Goal: Task Accomplishment & Management: Manage account settings

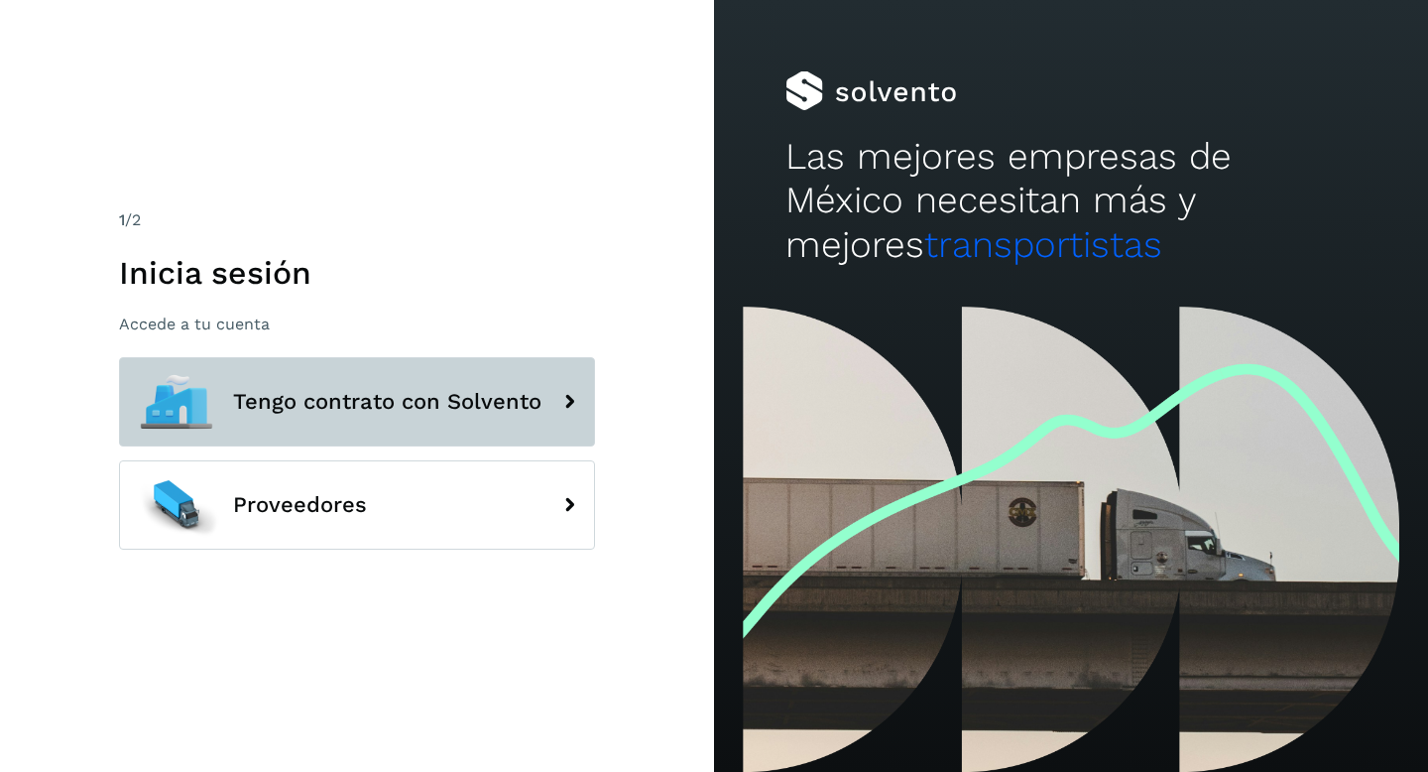
click at [419, 409] on span "Tengo contrato con Solvento" at bounding box center [387, 402] width 309 height 24
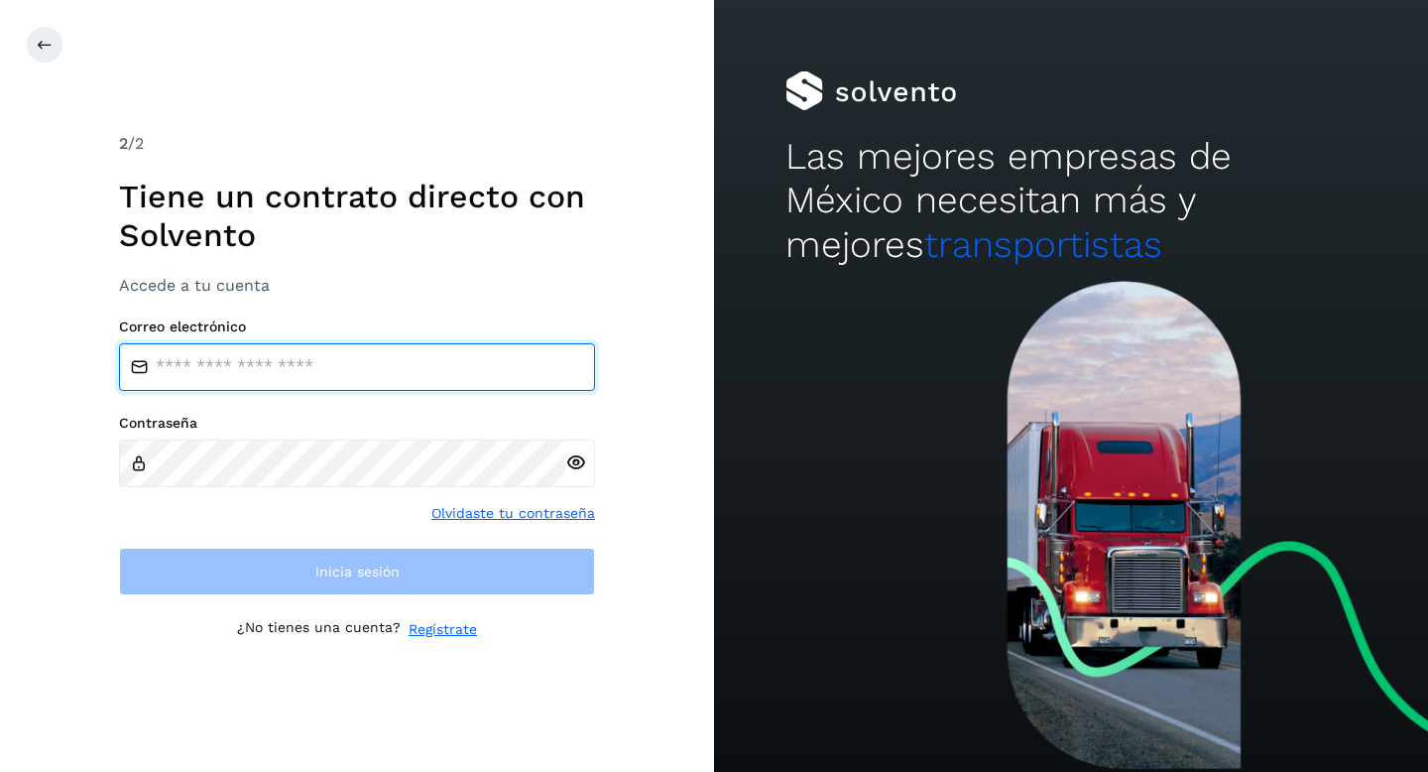
click at [367, 373] on input "email" at bounding box center [357, 367] width 476 height 48
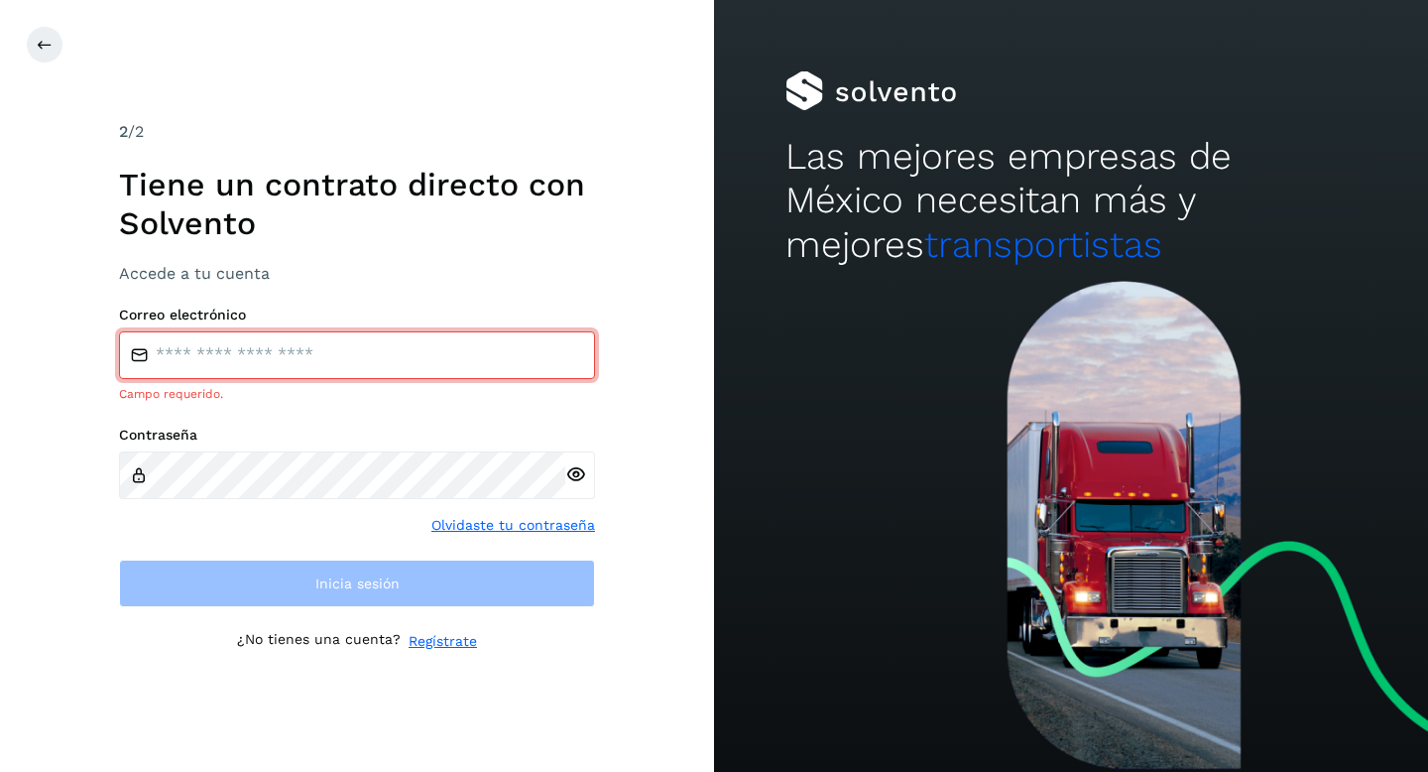
type input "**********"
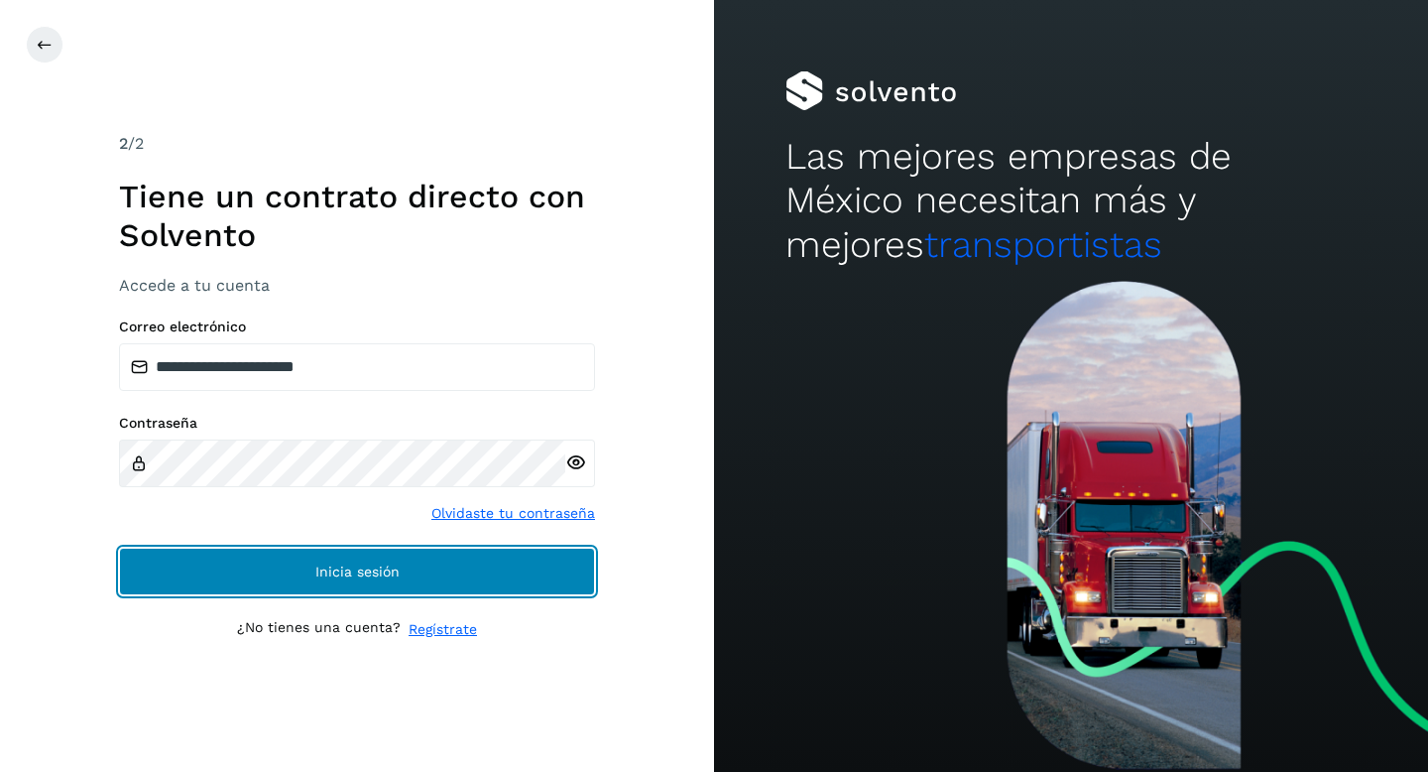
click at [389, 560] on button "Inicia sesión" at bounding box center [357, 572] width 476 height 48
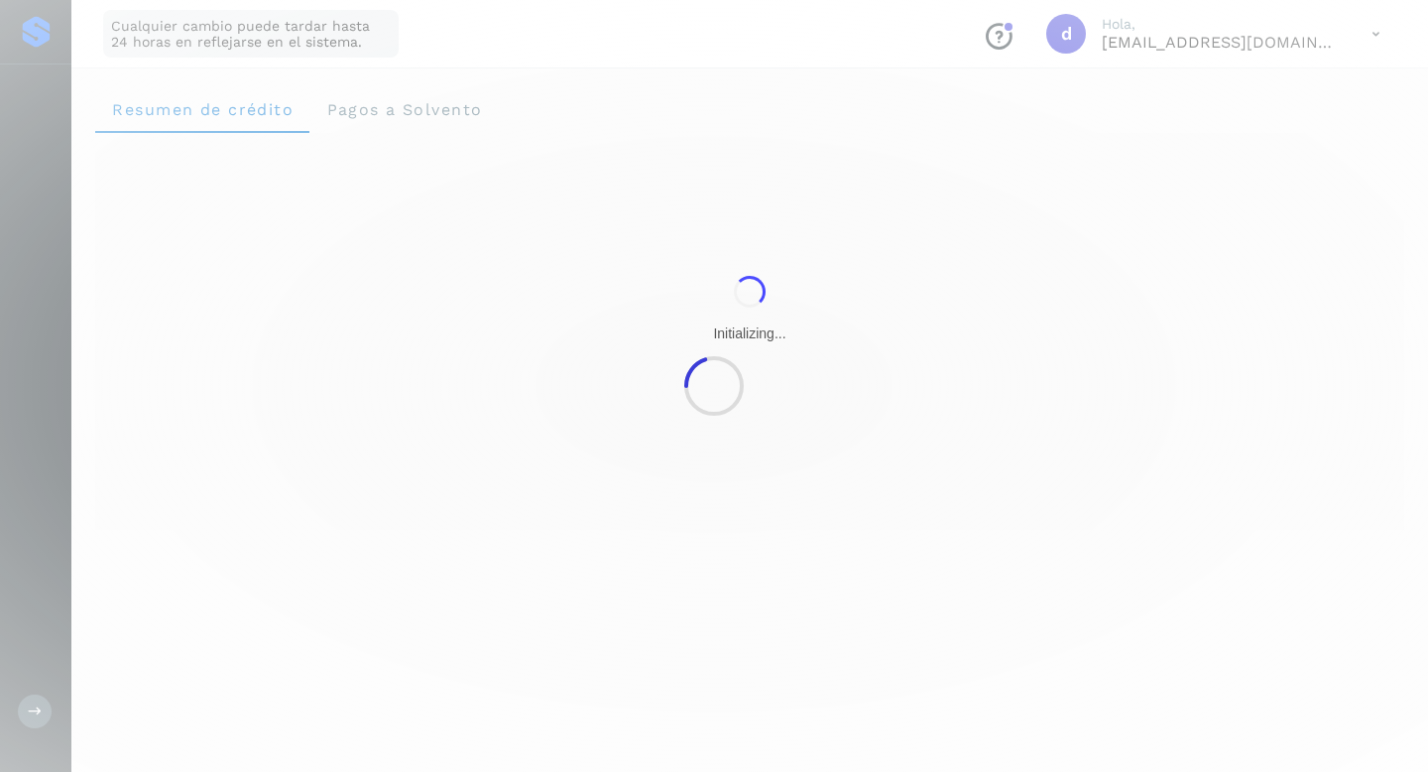
click at [376, 566] on div at bounding box center [714, 386] width 1428 height 772
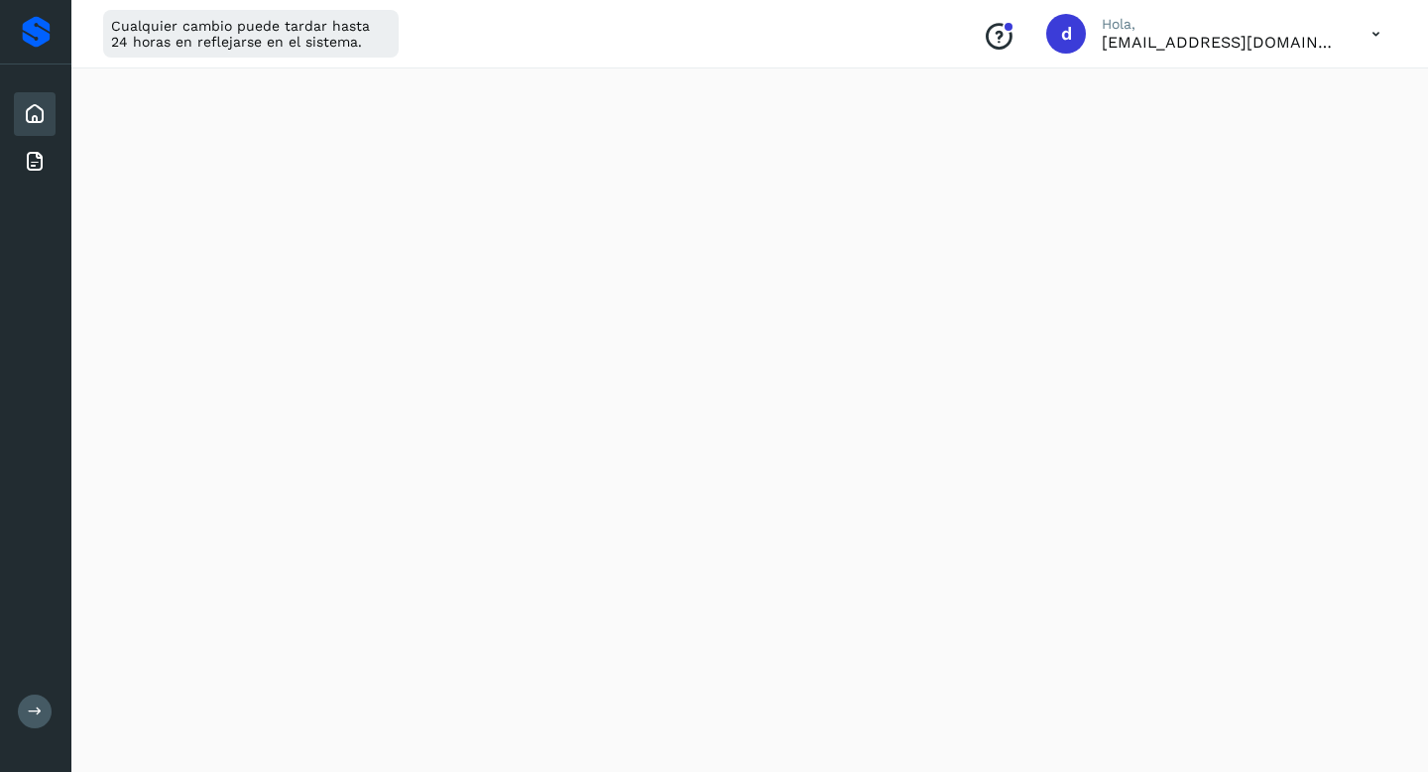
scroll to position [112, 0]
